Goal: Information Seeking & Learning: Learn about a topic

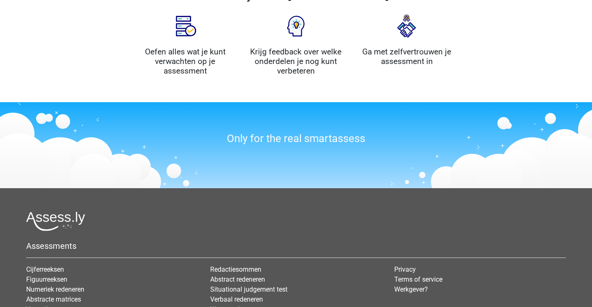
scroll to position [1010, 0]
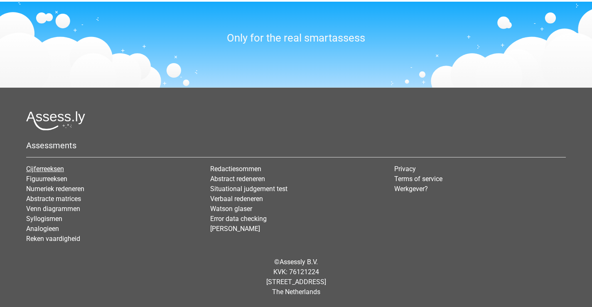
click at [59, 171] on link "Cijferreeksen" at bounding box center [45, 169] width 38 height 8
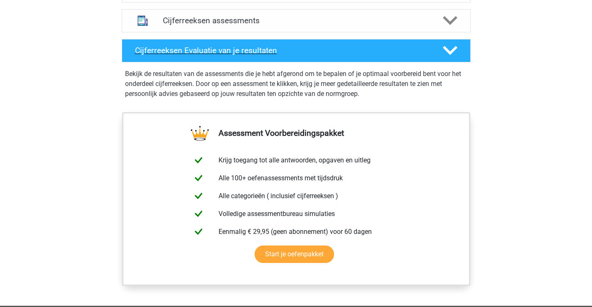
scroll to position [474, 0]
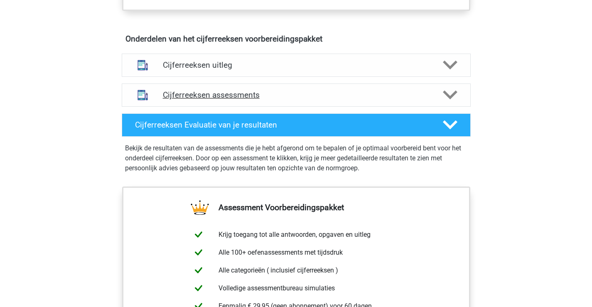
click at [247, 100] on h4 "Cijferreeksen assessments" at bounding box center [296, 95] width 267 height 10
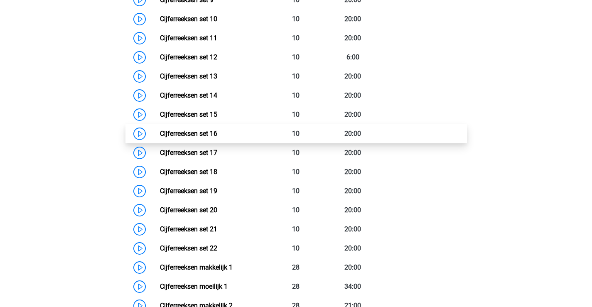
scroll to position [811, 0]
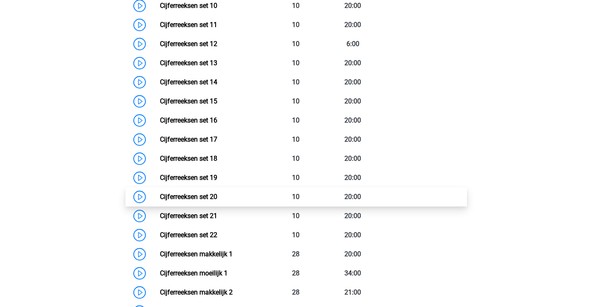
drag, startPoint x: 144, startPoint y: 208, endPoint x: 143, endPoint y: 204, distance: 4.2
click at [160, 201] on link "Cijferreeksen set 20" at bounding box center [188, 197] width 57 height 8
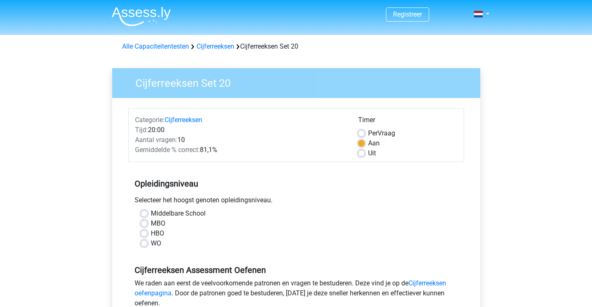
click at [368, 135] on label "Per Vraag" at bounding box center [381, 133] width 27 height 10
click at [359, 135] on input "Per Vraag" at bounding box center [361, 132] width 7 height 8
radio input "true"
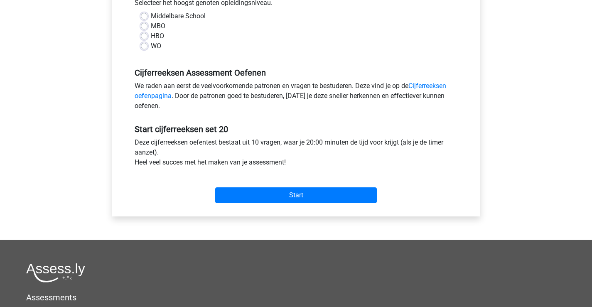
scroll to position [195, 0]
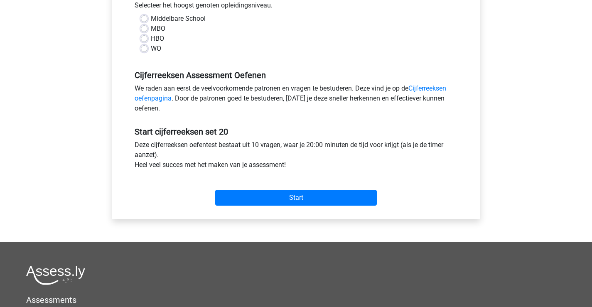
drag, startPoint x: 160, startPoint y: 41, endPoint x: 165, endPoint y: 51, distance: 11.5
click at [160, 41] on label "HBO" at bounding box center [157, 39] width 13 height 10
click at [147, 41] on input "HBO" at bounding box center [144, 38] width 7 height 8
radio input "true"
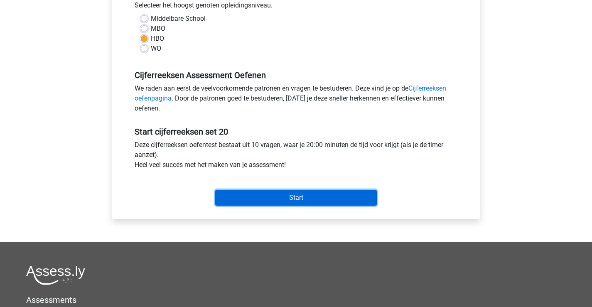
click at [258, 191] on input "Start" at bounding box center [296, 198] width 162 height 16
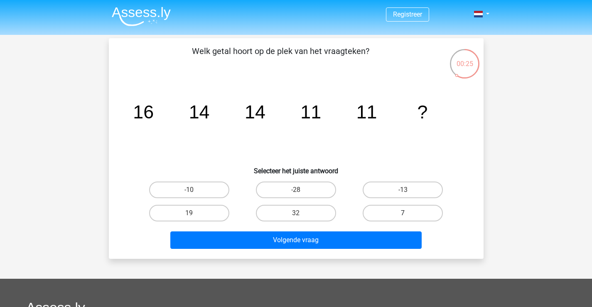
click at [383, 208] on label "7" at bounding box center [403, 213] width 80 height 17
click at [403, 213] on input "7" at bounding box center [405, 215] width 5 height 5
radio input "true"
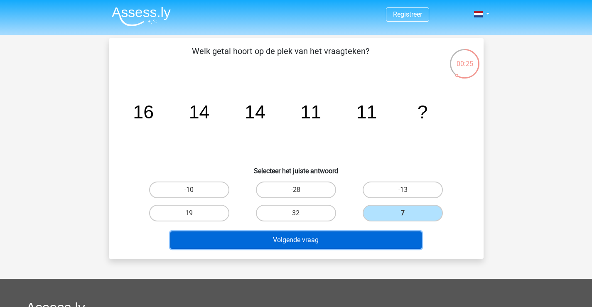
click at [361, 234] on button "Volgende vraag" at bounding box center [295, 239] width 251 height 17
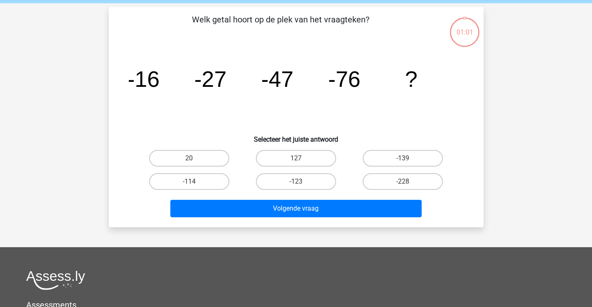
scroll to position [22, 0]
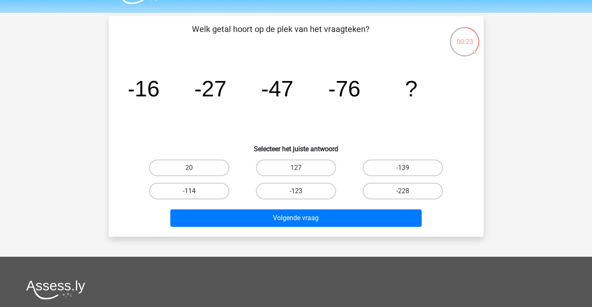
click at [200, 189] on label "-114" at bounding box center [189, 191] width 80 height 17
click at [194, 191] on input "-114" at bounding box center [191, 193] width 5 height 5
radio input "true"
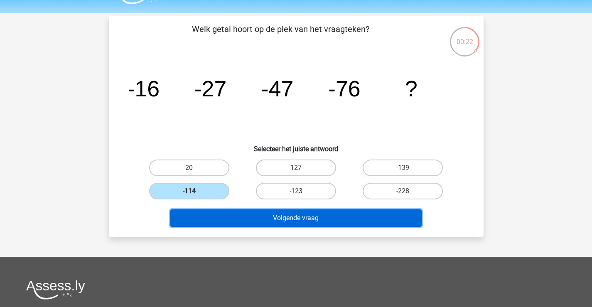
click at [235, 215] on button "Volgende vraag" at bounding box center [295, 217] width 251 height 17
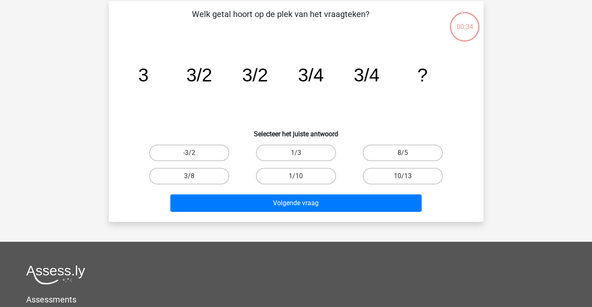
scroll to position [37, 0]
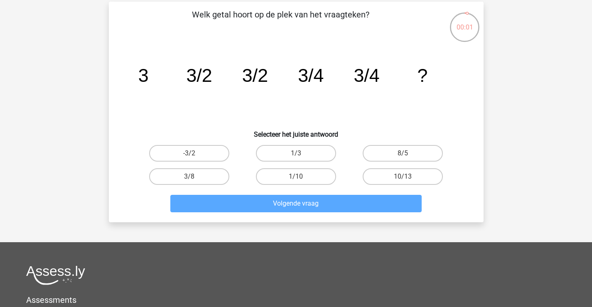
click at [279, 185] on div "1/10" at bounding box center [296, 176] width 107 height 23
click at [284, 159] on label "1/3" at bounding box center [296, 153] width 80 height 17
click at [296, 159] on input "1/3" at bounding box center [298, 155] width 5 height 5
radio input "true"
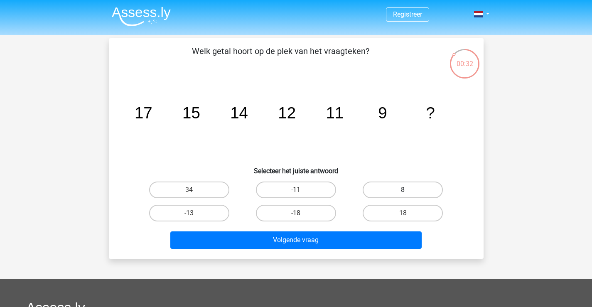
click at [403, 184] on label "8" at bounding box center [403, 189] width 80 height 17
click at [403, 190] on input "8" at bounding box center [405, 192] width 5 height 5
radio input "true"
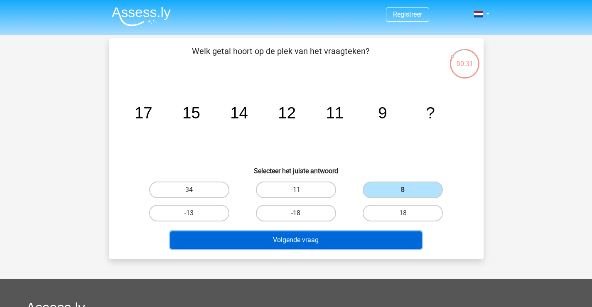
click at [378, 233] on button "Volgende vraag" at bounding box center [295, 239] width 251 height 17
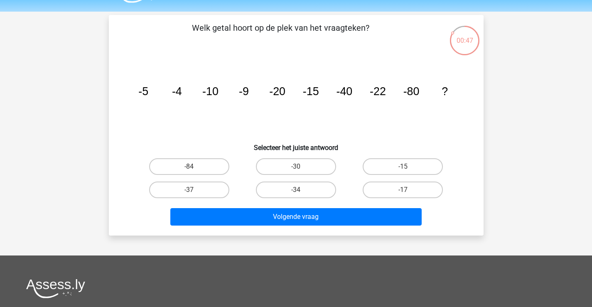
scroll to position [16, 0]
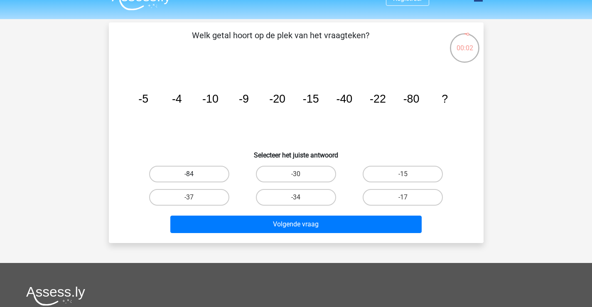
click at [206, 178] on label "-84" at bounding box center [189, 174] width 80 height 17
click at [194, 178] on input "-84" at bounding box center [191, 176] width 5 height 5
radio input "true"
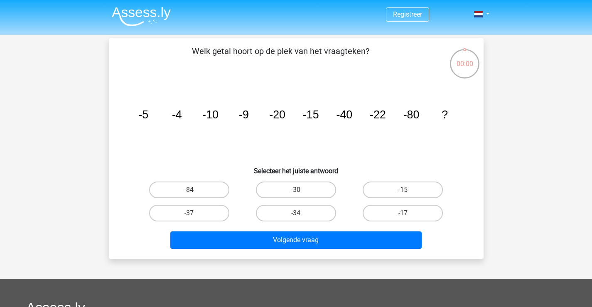
scroll to position [16, 0]
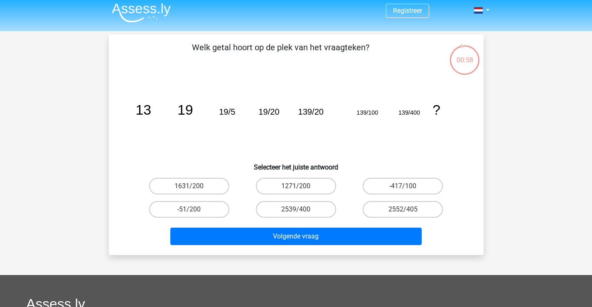
scroll to position [3, 0]
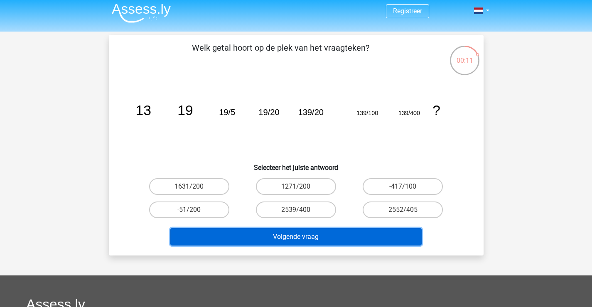
click at [316, 233] on button "Volgende vraag" at bounding box center [295, 236] width 251 height 17
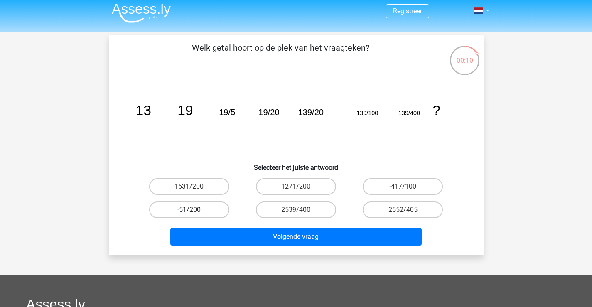
click at [223, 214] on label "-51/200" at bounding box center [189, 209] width 80 height 17
click at [194, 214] on input "-51/200" at bounding box center [191, 212] width 5 height 5
radio input "true"
click at [249, 251] on div "Welk getal hoort op de plek van het vraagteken? image/svg+xml 13 19 19/5 19/20 …" at bounding box center [296, 145] width 375 height 221
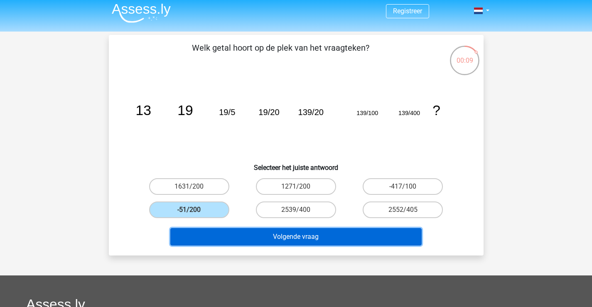
click at [241, 239] on button "Volgende vraag" at bounding box center [295, 236] width 251 height 17
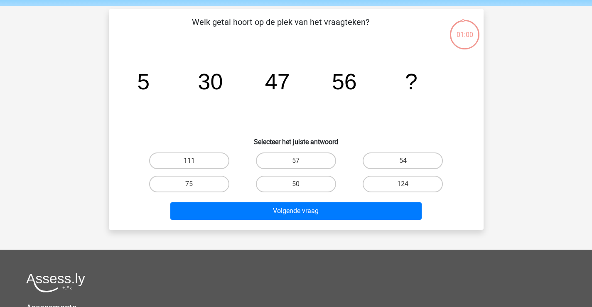
scroll to position [20, 0]
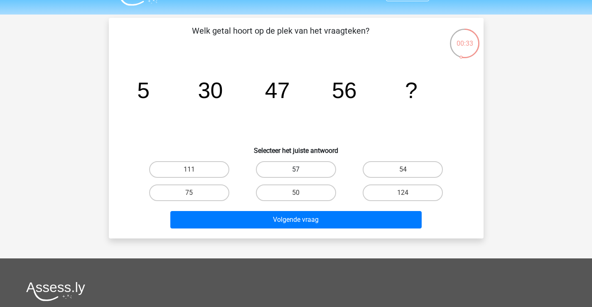
drag, startPoint x: 291, startPoint y: 173, endPoint x: 291, endPoint y: 177, distance: 4.2
click at [291, 173] on label "57" at bounding box center [296, 169] width 80 height 17
click at [296, 173] on input "57" at bounding box center [298, 171] width 5 height 5
radio input "true"
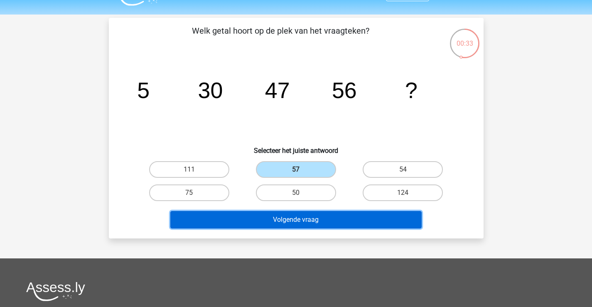
click at [291, 218] on button "Volgende vraag" at bounding box center [295, 219] width 251 height 17
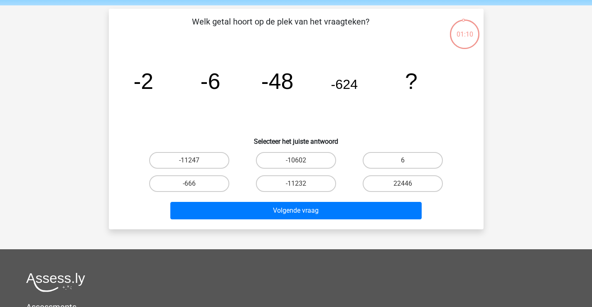
scroll to position [22, 0]
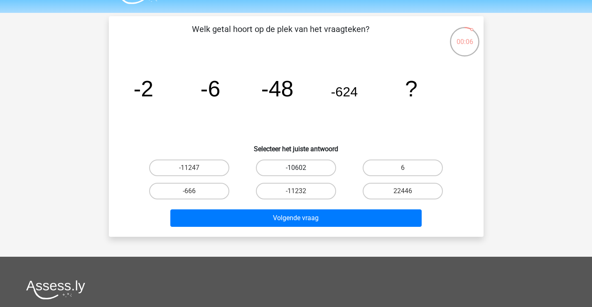
click at [277, 170] on label "-10602" at bounding box center [296, 167] width 80 height 17
click at [296, 170] on input "-10602" at bounding box center [298, 170] width 5 height 5
radio input "true"
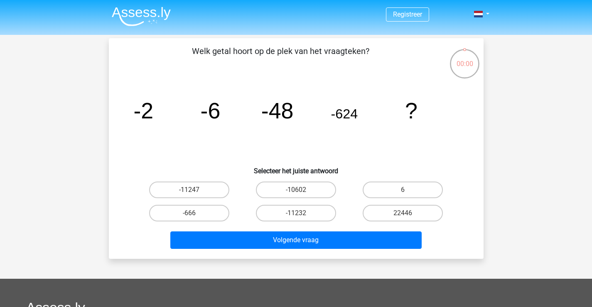
scroll to position [22, 0]
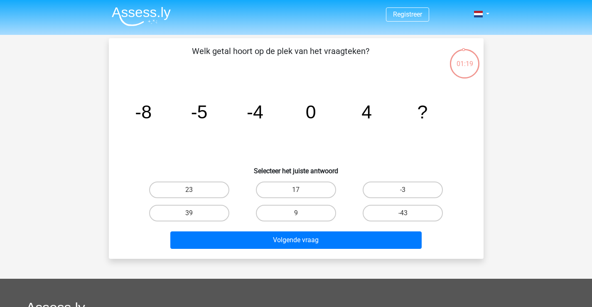
scroll to position [22, 0]
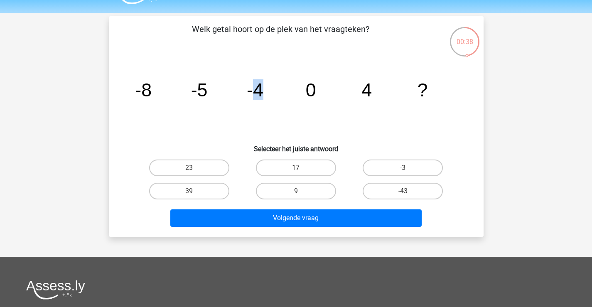
drag, startPoint x: 261, startPoint y: 94, endPoint x: 270, endPoint y: 97, distance: 8.8
click at [270, 97] on icon "image/svg+xml -8 -5 -4 0 4 ?" at bounding box center [296, 96] width 335 height 84
click at [297, 95] on icon "image/svg+xml -8 -5 -4 0 4 ?" at bounding box center [296, 96] width 335 height 84
drag, startPoint x: 208, startPoint y: 99, endPoint x: 215, endPoint y: 101, distance: 7.1
click at [211, 99] on icon "image/svg+xml -8 -5 -4 0 4 ?" at bounding box center [296, 96] width 335 height 84
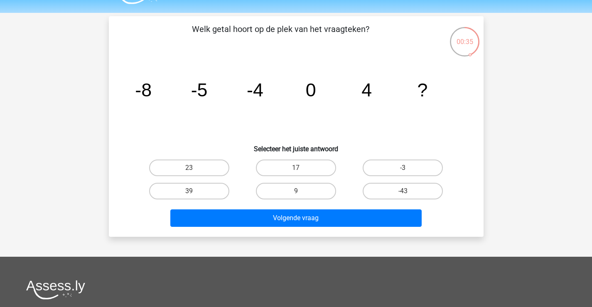
click at [251, 100] on tspan "-4" at bounding box center [255, 89] width 17 height 21
drag, startPoint x: 200, startPoint y: 92, endPoint x: 218, endPoint y: 104, distance: 22.0
click at [200, 92] on tspan "-5" at bounding box center [199, 89] width 17 height 21
click at [260, 94] on tspan "-4" at bounding box center [255, 89] width 17 height 21
click at [308, 96] on tspan "0" at bounding box center [310, 89] width 10 height 21
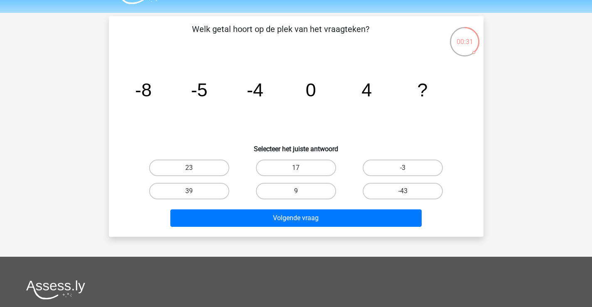
click at [365, 91] on tspan "4" at bounding box center [366, 89] width 10 height 21
click at [424, 116] on icon "image/svg+xml -8 -5 -4 0 4 ?" at bounding box center [296, 96] width 335 height 84
click at [246, 100] on icon "image/svg+xml -8 -5 -4 0 4 ?" at bounding box center [296, 96] width 335 height 84
click at [367, 102] on icon "image/svg+xml -8 -5 -4 0 4 ?" at bounding box center [296, 96] width 335 height 84
drag, startPoint x: 198, startPoint y: 87, endPoint x: 202, endPoint y: 86, distance: 4.5
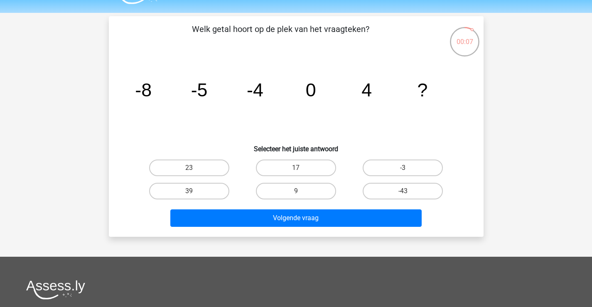
click at [202, 86] on tspan "-5" at bounding box center [199, 89] width 17 height 21
click at [299, 84] on icon "image/svg+xml -8 -5 -4 0 4 ?" at bounding box center [296, 96] width 335 height 84
click at [412, 100] on icon "image/svg+xml -8 -5 -4 0 4 ?" at bounding box center [296, 96] width 335 height 84
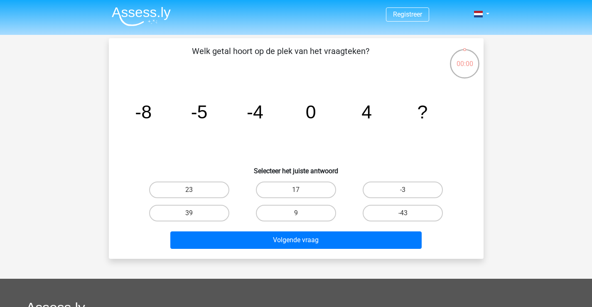
scroll to position [22, 0]
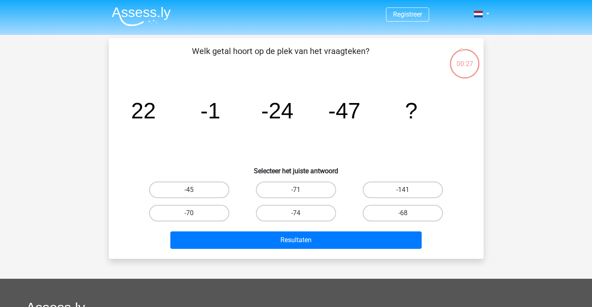
scroll to position [22, 0]
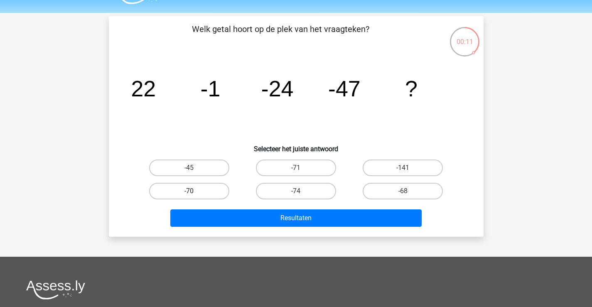
click at [220, 187] on label "-70" at bounding box center [189, 191] width 80 height 17
click at [194, 191] on input "-70" at bounding box center [191, 193] width 5 height 5
radio input "true"
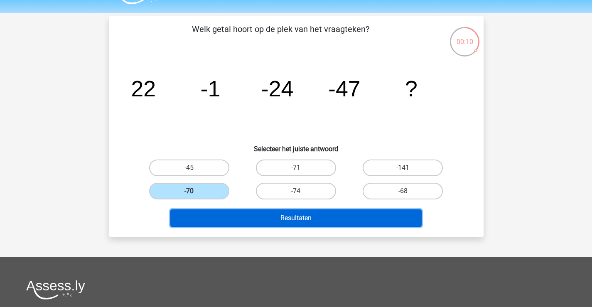
click at [241, 216] on button "Resultaten" at bounding box center [295, 217] width 251 height 17
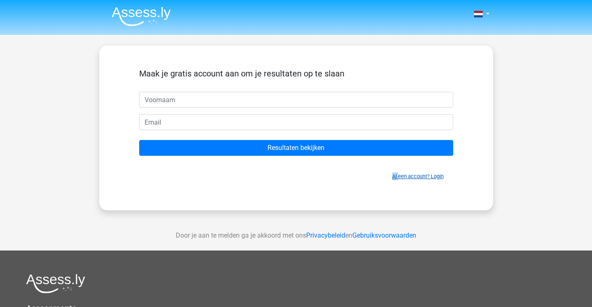
click at [398, 173] on div "Al een account? Login" at bounding box center [296, 171] width 314 height 18
click at [399, 176] on link "Al een account? Login" at bounding box center [417, 176] width 51 height 6
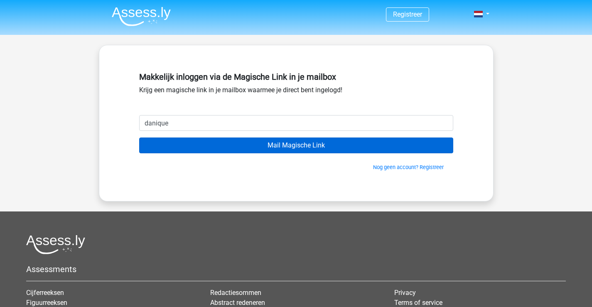
type input "Danique.vdam@hotmail.com"
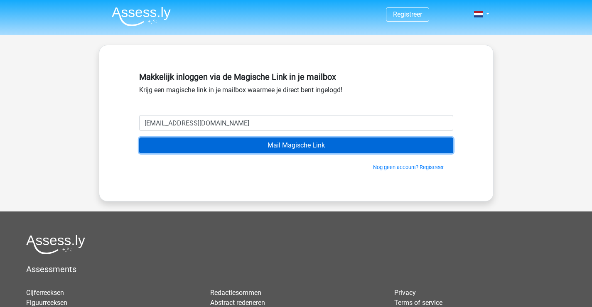
click at [276, 146] on input "Mail Magische Link" at bounding box center [296, 145] width 314 height 16
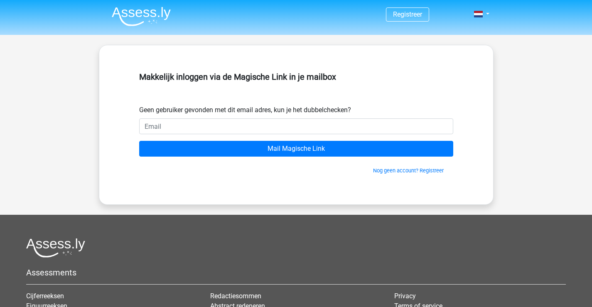
click at [246, 129] on input "email" at bounding box center [296, 126] width 314 height 16
type input "[EMAIL_ADDRESS][DOMAIN_NAME]"
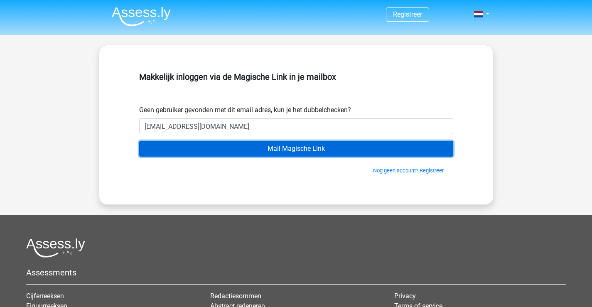
click at [241, 152] on input "Mail Magische Link" at bounding box center [296, 149] width 314 height 16
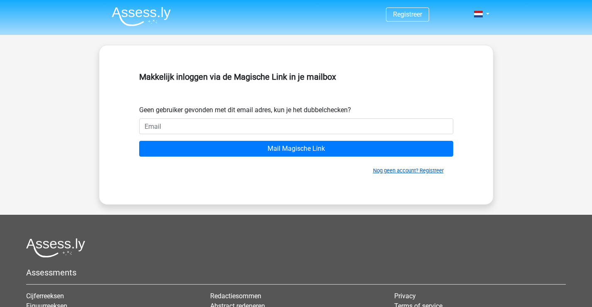
click at [404, 168] on link "Nog geen account? Registreer" at bounding box center [408, 170] width 71 height 6
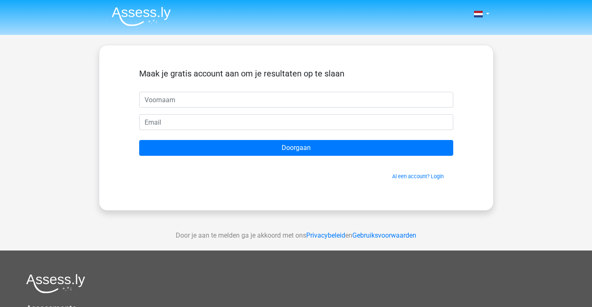
click at [191, 104] on input "text" at bounding box center [296, 100] width 314 height 16
type input "daniquer"
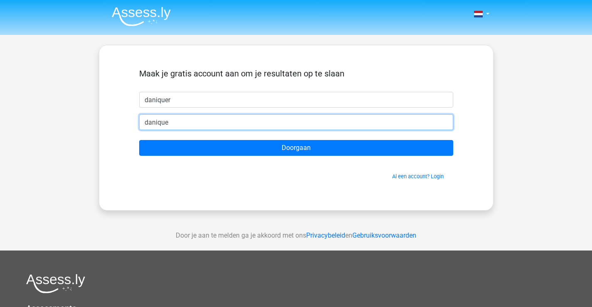
type input "Danique.vdam@hotmail.com"
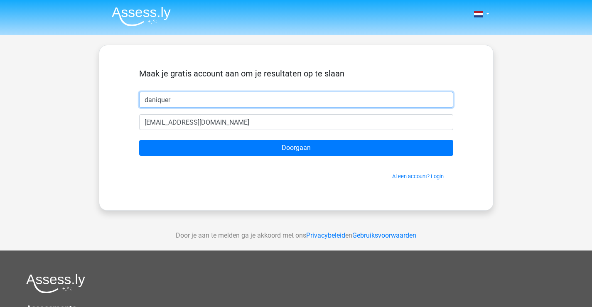
click at [189, 106] on input "daniquer" at bounding box center [296, 100] width 314 height 16
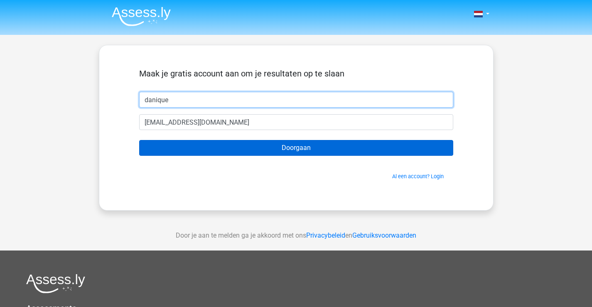
type input "danique"
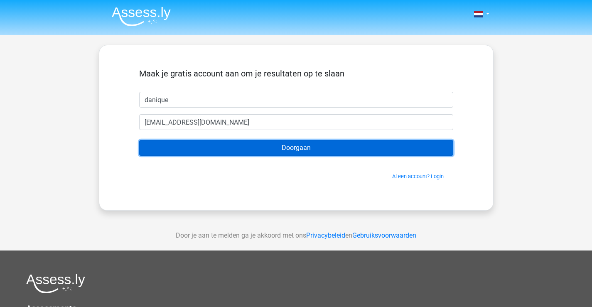
click at [189, 143] on input "Doorgaan" at bounding box center [296, 148] width 314 height 16
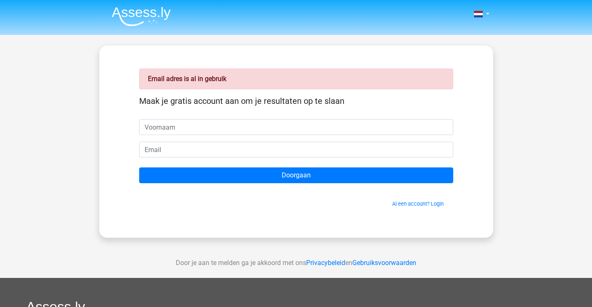
click at [187, 130] on input "text" at bounding box center [296, 127] width 314 height 16
click at [416, 198] on div "Al een account? Login" at bounding box center [296, 199] width 314 height 18
click at [414, 201] on link "Al een account? Login" at bounding box center [417, 204] width 51 height 6
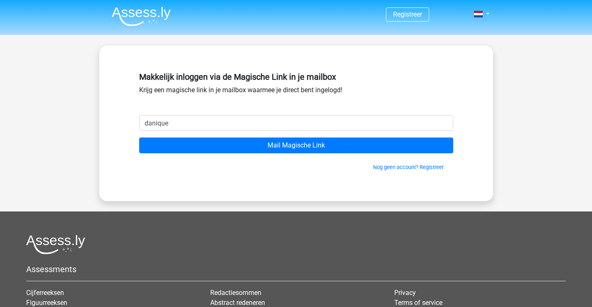
type input "[EMAIL_ADDRESS][DOMAIN_NAME]"
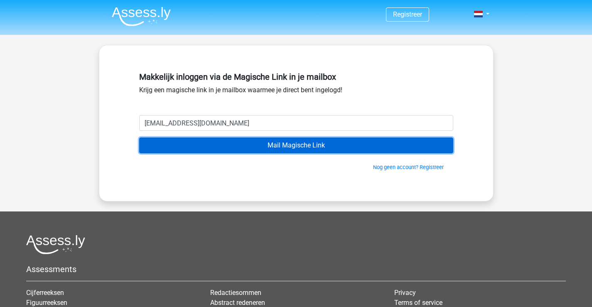
click at [252, 151] on input "Mail Magische Link" at bounding box center [296, 145] width 314 height 16
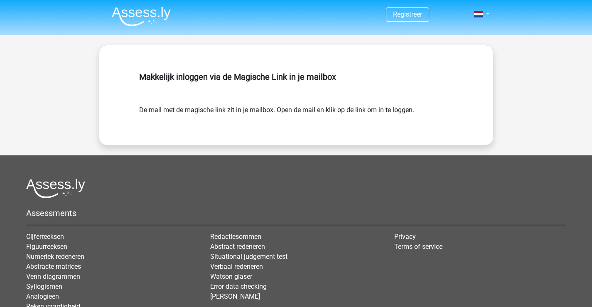
click at [148, 11] on img at bounding box center [141, 17] width 59 height 20
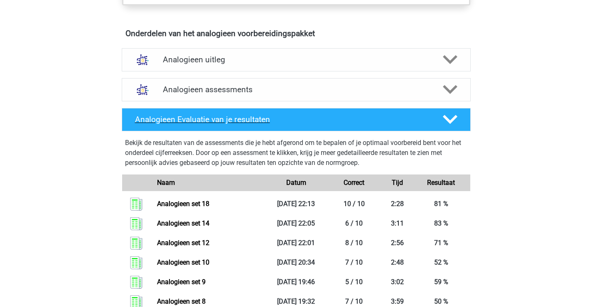
scroll to position [517, 0]
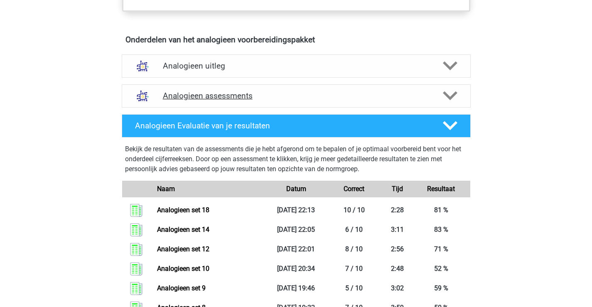
click at [286, 103] on div "Analogieen assessments" at bounding box center [296, 95] width 349 height 23
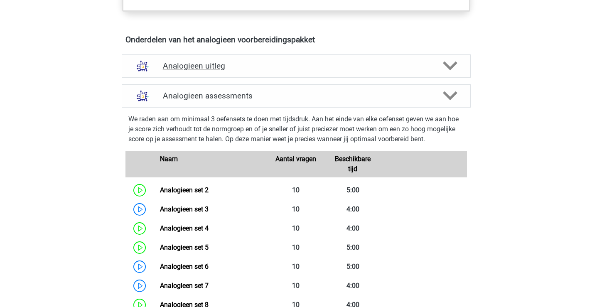
click at [252, 72] on div "Analogieen uitleg" at bounding box center [296, 65] width 349 height 23
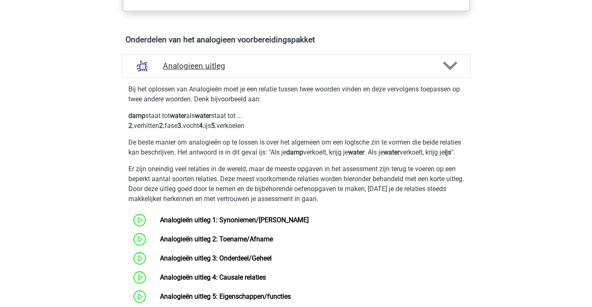
click at [246, 71] on div "Analogieen uitleg" at bounding box center [296, 65] width 349 height 23
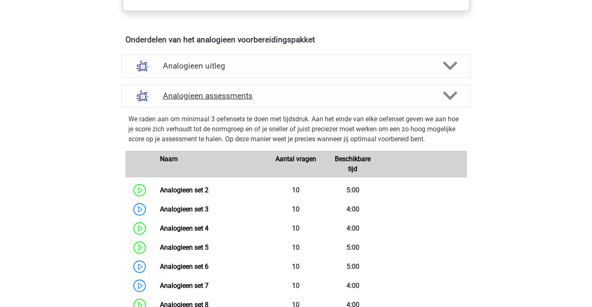
click at [287, 99] on h4 "Analogieen assessments" at bounding box center [296, 96] width 267 height 10
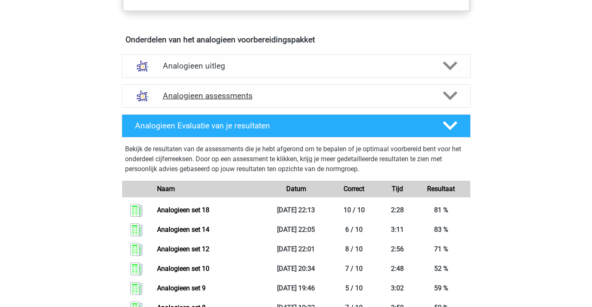
click at [368, 98] on h4 "Analogieen assessments" at bounding box center [296, 96] width 267 height 10
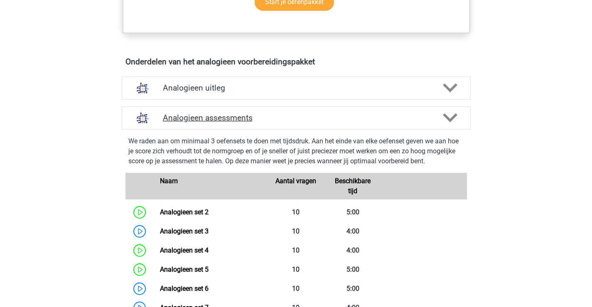
click at [289, 110] on div "Analogieen assessments" at bounding box center [296, 117] width 349 height 23
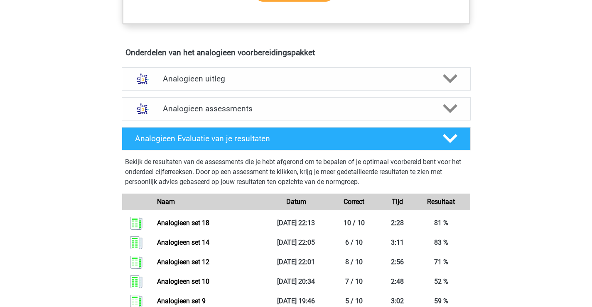
scroll to position [546, 0]
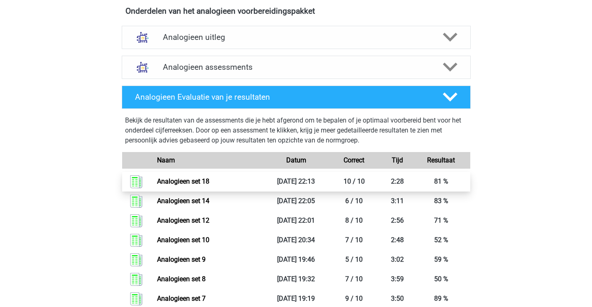
click at [199, 181] on link "Analogieen set 18" at bounding box center [183, 181] width 52 height 8
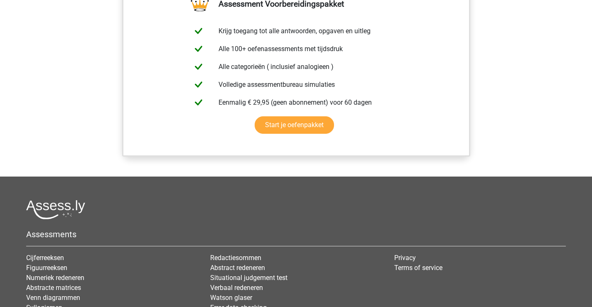
scroll to position [1001, 0]
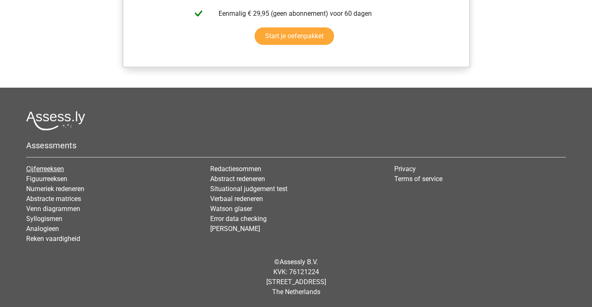
click at [59, 170] on link "Cijferreeksen" at bounding box center [45, 169] width 38 height 8
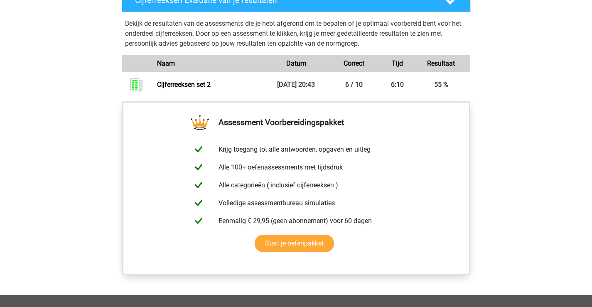
scroll to position [567, 0]
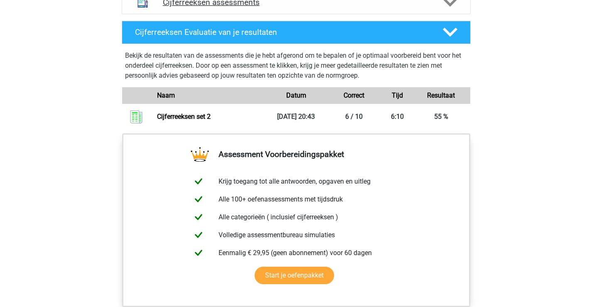
click at [422, 14] on div "Cijferreeksen assessments" at bounding box center [296, 2] width 349 height 23
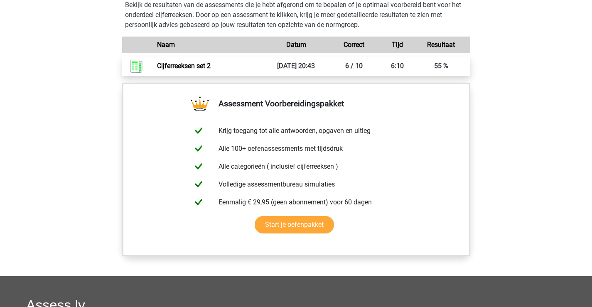
scroll to position [1095, 0]
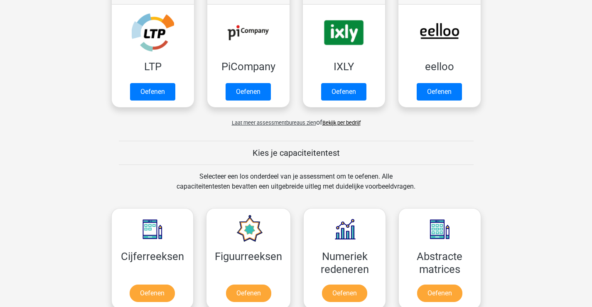
scroll to position [1010, 0]
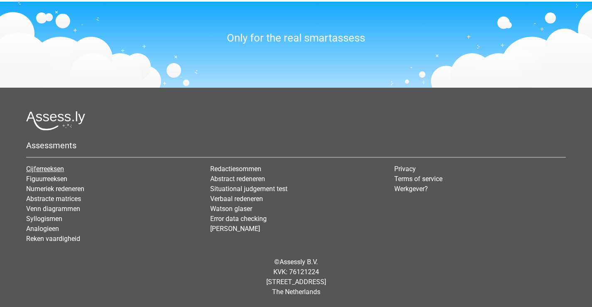
click at [42, 167] on link "Cijferreeksen" at bounding box center [45, 169] width 38 height 8
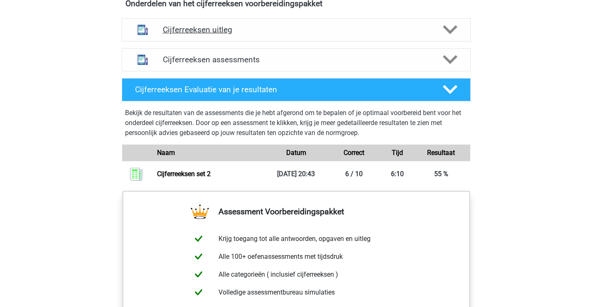
scroll to position [466, 0]
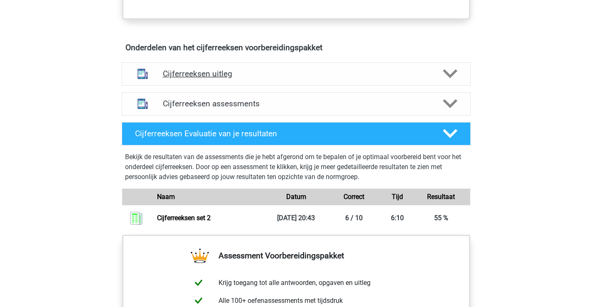
click at [228, 78] on h4 "Cijferreeksen uitleg" at bounding box center [296, 74] width 267 height 10
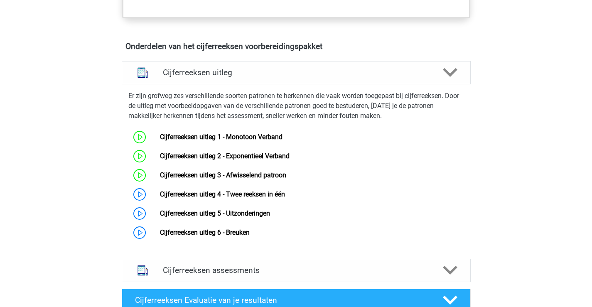
scroll to position [467, 0]
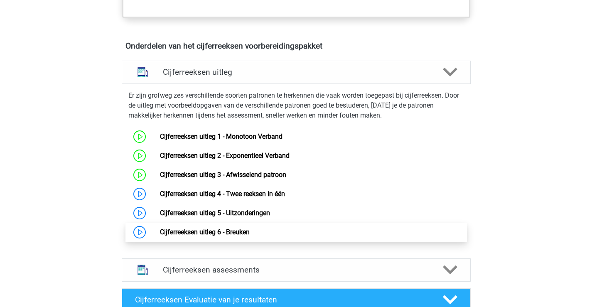
click at [204, 236] on link "Cijferreeksen uitleg 6 - Breuken" at bounding box center [205, 232] width 90 height 8
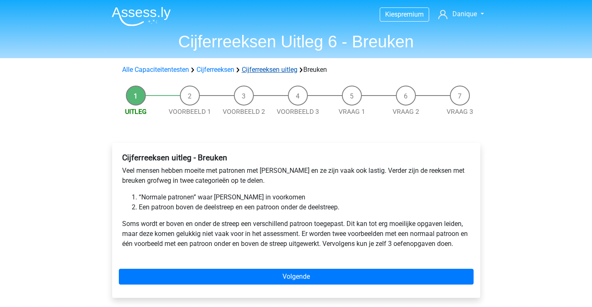
click at [255, 71] on link "Cijferreeksen uitleg" at bounding box center [270, 70] width 56 height 8
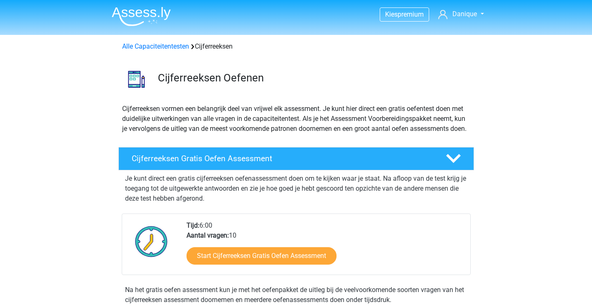
scroll to position [534, 0]
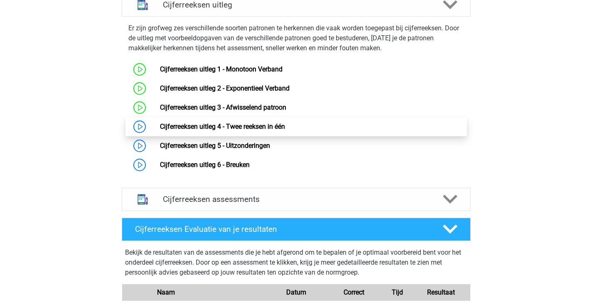
click at [234, 130] on link "Cijferreeksen uitleg 4 - Twee reeksen in één" at bounding box center [222, 127] width 125 height 8
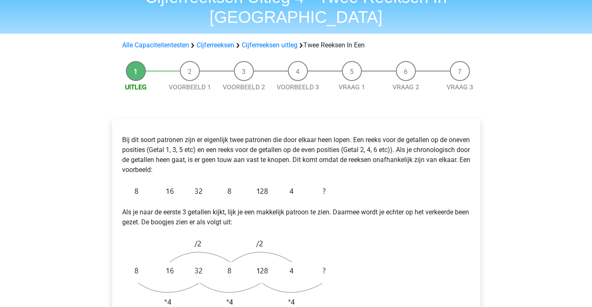
scroll to position [42, 0]
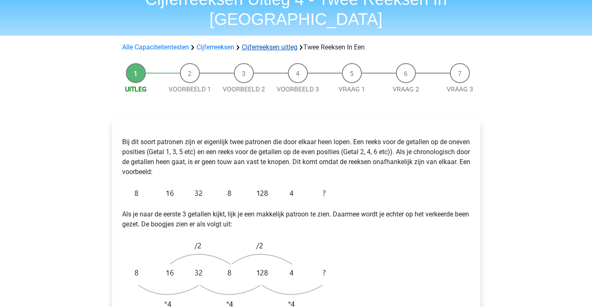
click at [264, 43] on link "Cijferreeksen uitleg" at bounding box center [270, 47] width 56 height 8
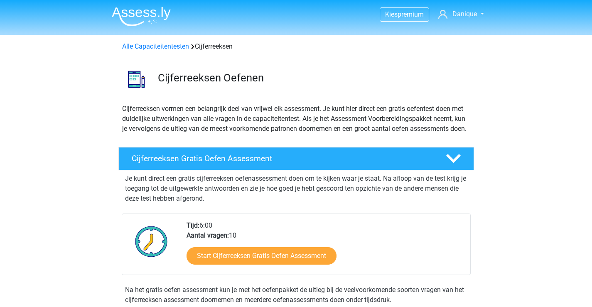
scroll to position [534, 0]
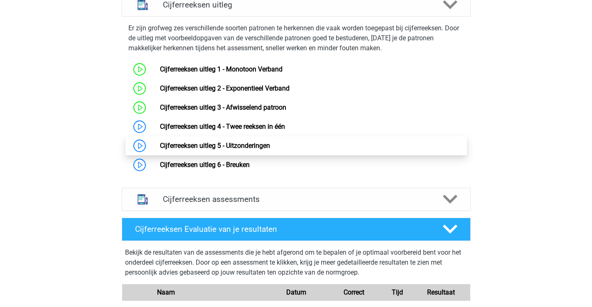
click at [208, 149] on link "Cijferreeksen uitleg 5 - Uitzonderingen" at bounding box center [215, 146] width 110 height 8
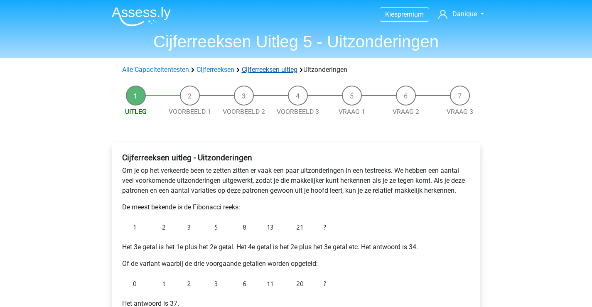
click at [264, 69] on link "Cijferreeksen uitleg" at bounding box center [270, 70] width 56 height 8
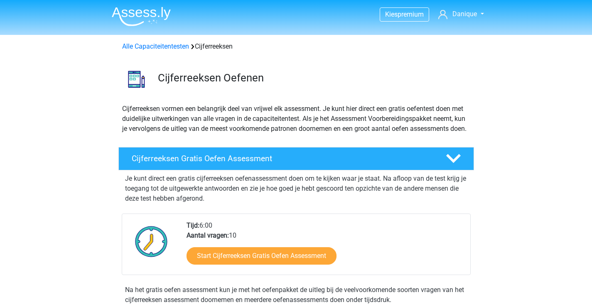
scroll to position [534, 0]
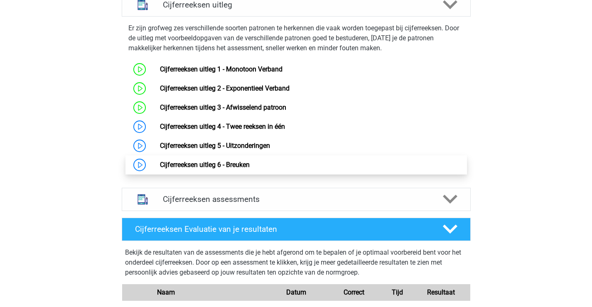
click at [207, 169] on link "Cijferreeksen uitleg 6 - Breuken" at bounding box center [205, 165] width 90 height 8
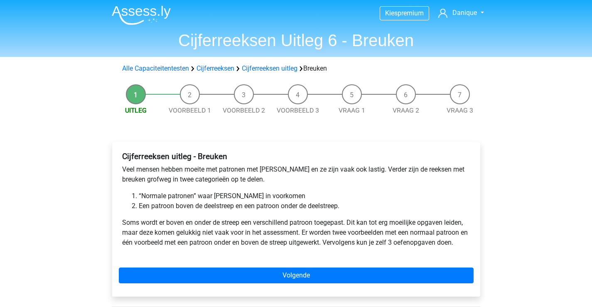
scroll to position [2, 0]
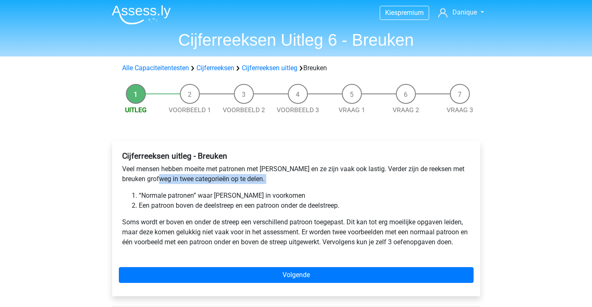
drag, startPoint x: 174, startPoint y: 185, endPoint x: 222, endPoint y: 186, distance: 47.8
click at [221, 185] on div "Cijferreeksen uitleg - Breuken Veel mensen hebben moeite met patronen met breuk…" at bounding box center [296, 202] width 355 height 109
click at [191, 197] on li "“Normale patronen” waar [PERSON_NAME] in voorkomen" at bounding box center [304, 196] width 331 height 10
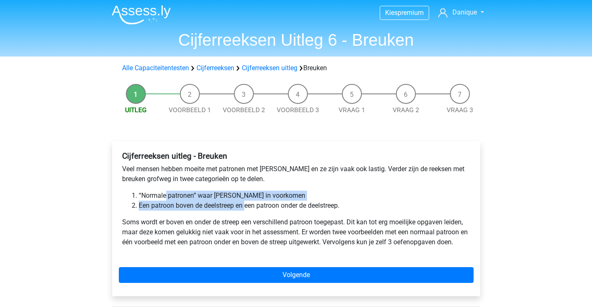
drag, startPoint x: 168, startPoint y: 195, endPoint x: 247, endPoint y: 204, distance: 79.4
click at [247, 204] on ol "“Normale patronen” waar [PERSON_NAME] in voorkomen Een patroon boven de [GEOGRA…" at bounding box center [296, 201] width 348 height 20
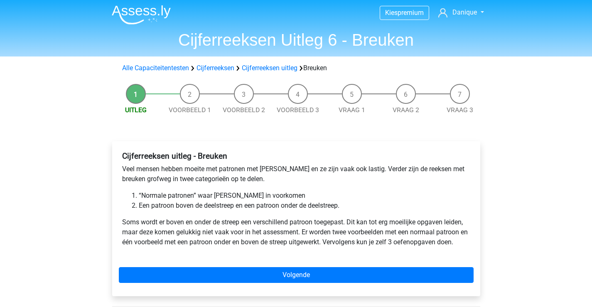
click at [221, 203] on li "Een patroon boven de deelstreep en een patroon onder de deelstreep." at bounding box center [304, 206] width 331 height 10
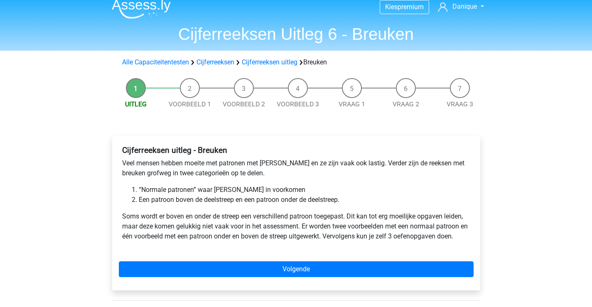
scroll to position [8, 0]
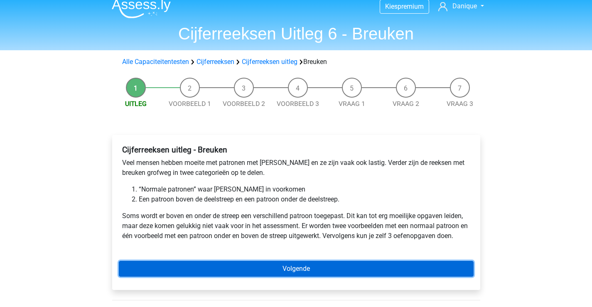
click at [184, 266] on link "Volgende" at bounding box center [296, 269] width 355 height 16
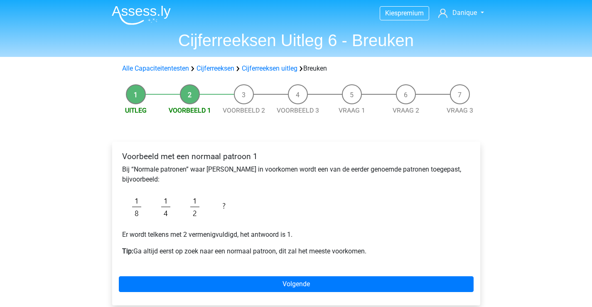
scroll to position [2, 0]
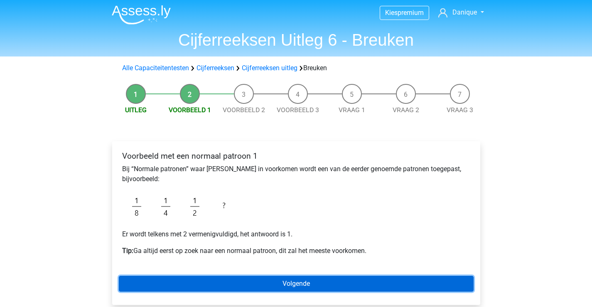
click at [170, 282] on link "Volgende" at bounding box center [296, 284] width 355 height 16
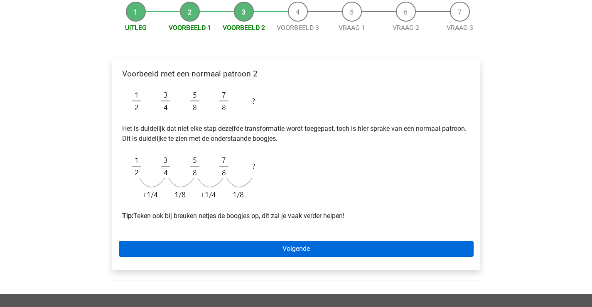
scroll to position [113, 0]
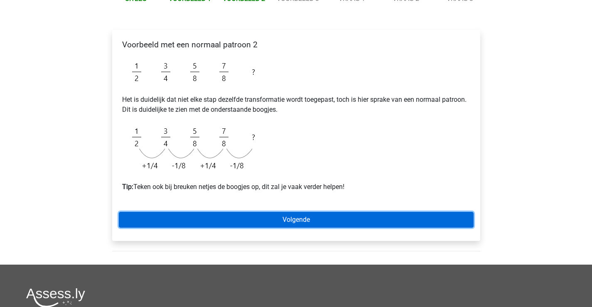
click at [221, 218] on link "Volgende" at bounding box center [296, 220] width 355 height 16
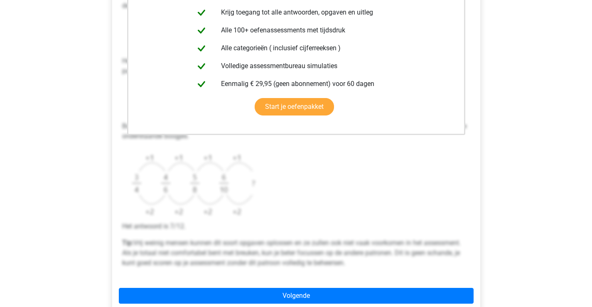
scroll to position [292, 0]
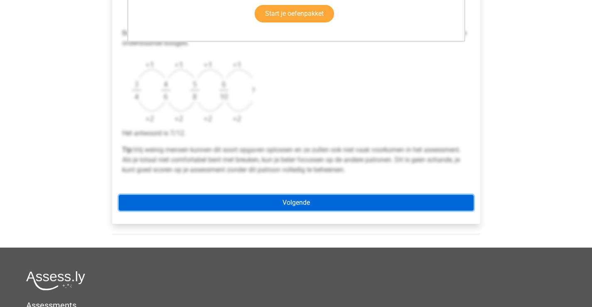
click at [234, 205] on link "Volgende" at bounding box center [296, 203] width 355 height 16
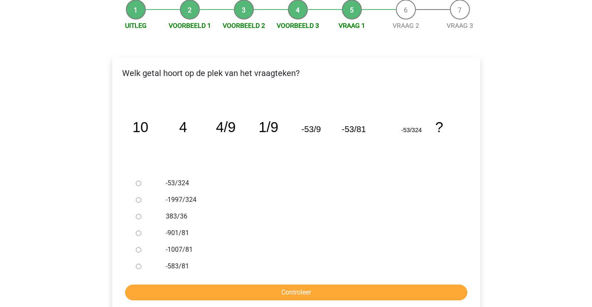
scroll to position [186, 0]
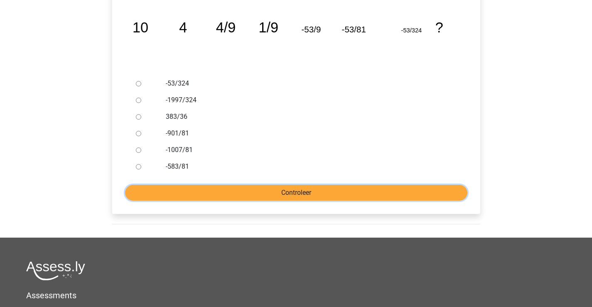
click at [225, 198] on input "Controleer" at bounding box center [296, 193] width 342 height 16
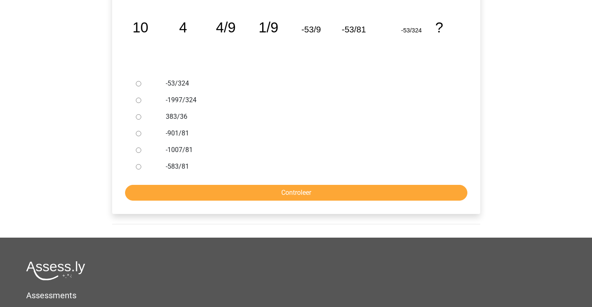
click at [169, 85] on label "-53/324" at bounding box center [309, 83] width 287 height 10
click at [138, 85] on input "-53/324" at bounding box center [138, 83] width 5 height 5
radio input "true"
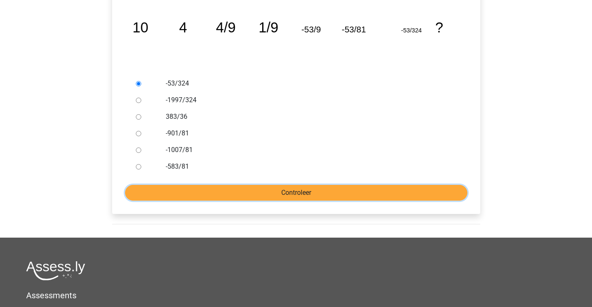
click at [194, 193] on input "Controleer" at bounding box center [296, 193] width 342 height 16
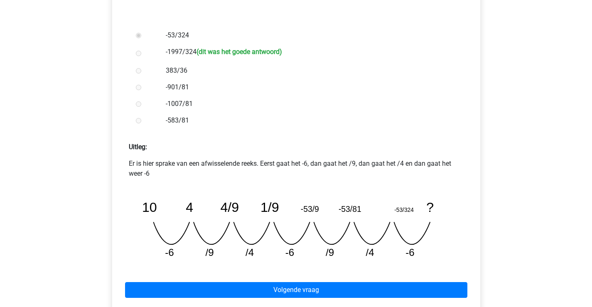
scroll to position [234, 0]
click at [247, 280] on div "Volgende vraag" at bounding box center [296, 288] width 355 height 46
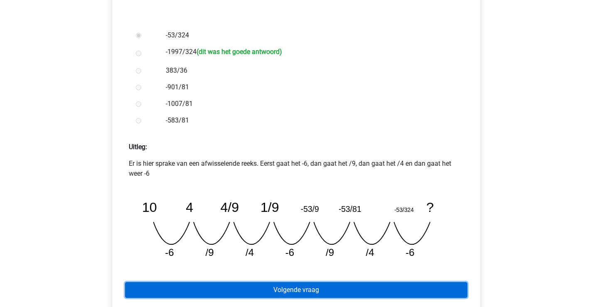
click at [249, 287] on link "Volgende vraag" at bounding box center [296, 290] width 342 height 16
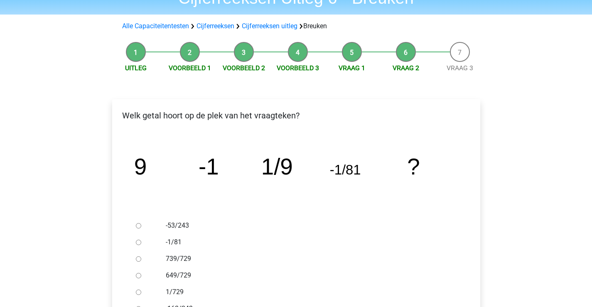
scroll to position [78, 0]
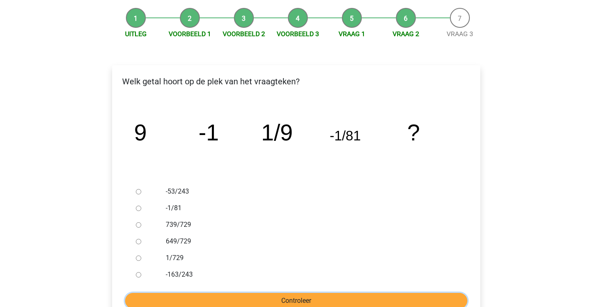
click at [238, 301] on input "Controleer" at bounding box center [296, 301] width 342 height 16
click at [179, 228] on label "739/729" at bounding box center [309, 225] width 287 height 10
click at [141, 228] on input "739/729" at bounding box center [138, 224] width 5 height 5
radio input "true"
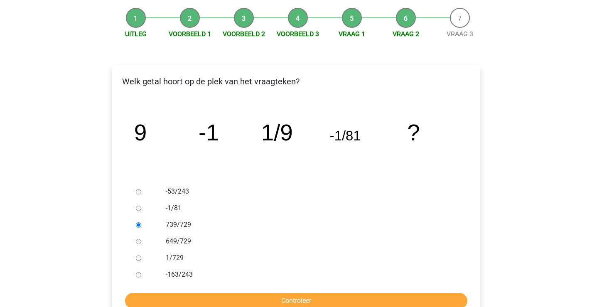
click at [203, 292] on form "-53/243 -1/81 739/729 649/729 1/729 -163/243 Controleer" at bounding box center [296, 245] width 355 height 125
click at [204, 298] on input "Controleer" at bounding box center [296, 301] width 342 height 16
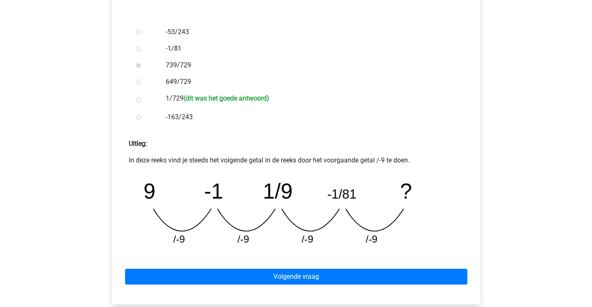
scroll to position [238, 0]
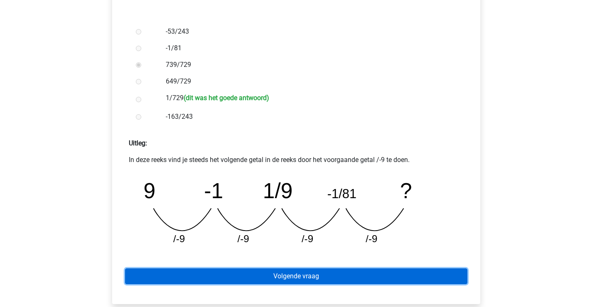
click at [213, 277] on link "Volgende vraag" at bounding box center [296, 276] width 342 height 16
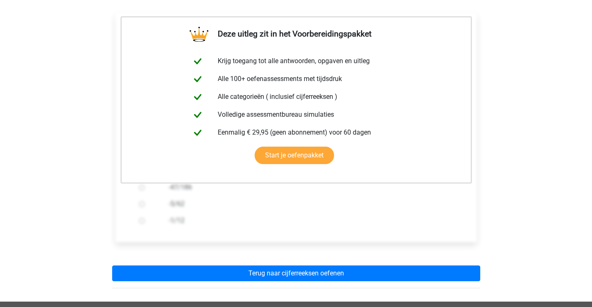
scroll to position [142, 0]
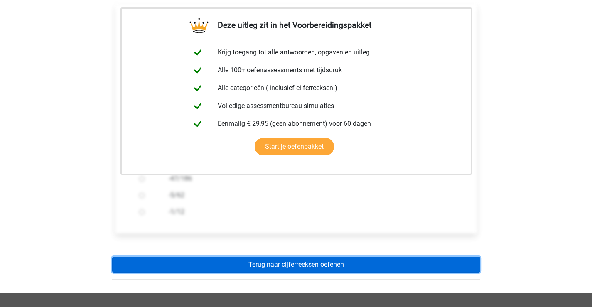
click at [240, 260] on link "Terug naar cijferreeksen oefenen" at bounding box center [296, 265] width 368 height 16
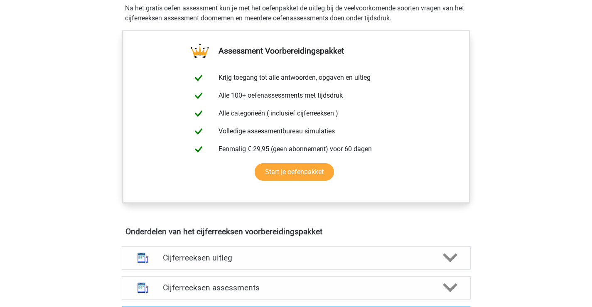
scroll to position [486, 0]
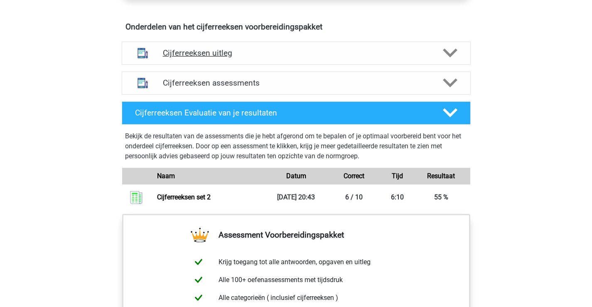
click at [231, 58] on h4 "Cijferreeksen uitleg" at bounding box center [296, 53] width 267 height 10
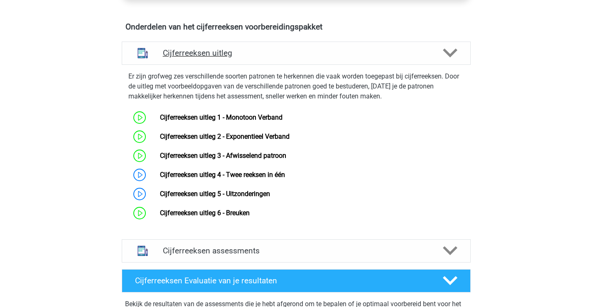
click at [231, 58] on h4 "Cijferreeksen uitleg" at bounding box center [296, 53] width 267 height 10
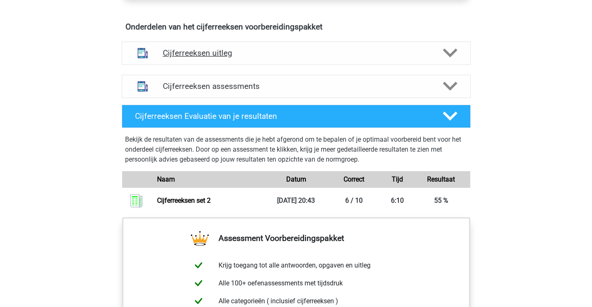
click at [231, 58] on h4 "Cijferreeksen uitleg" at bounding box center [296, 53] width 267 height 10
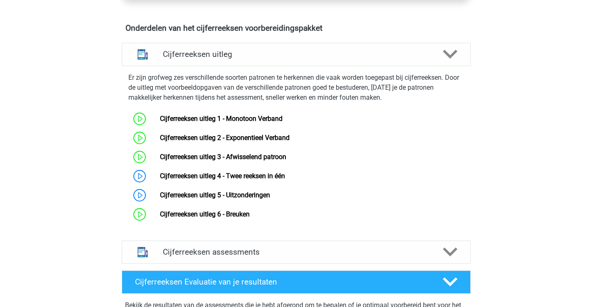
scroll to position [485, 0]
